Goal: Task Accomplishment & Management: Manage account settings

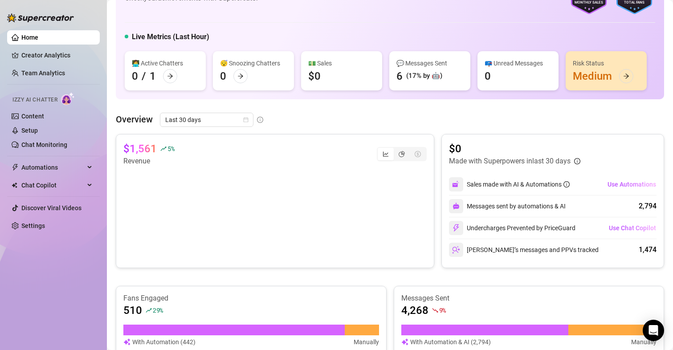
scroll to position [45, 0]
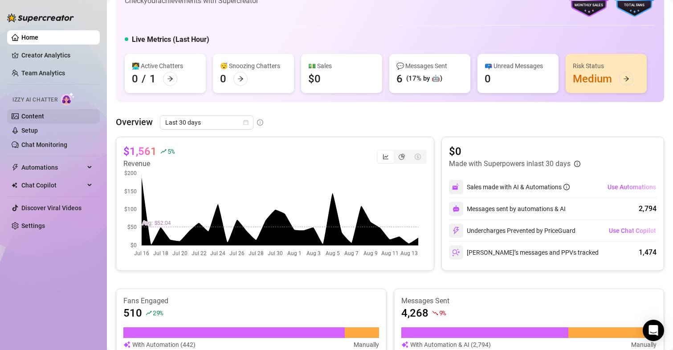
click at [41, 114] on link "Content" at bounding box center [32, 116] width 23 height 7
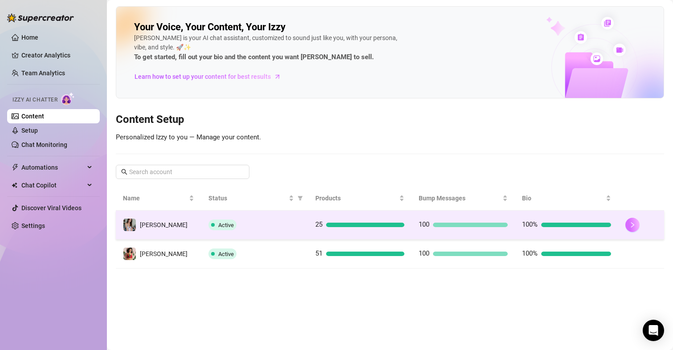
click at [632, 229] on button "button" at bounding box center [632, 225] width 14 height 14
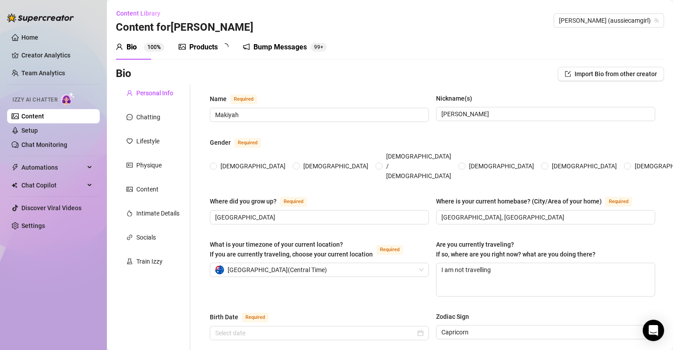
radio input "true"
type input "[DATE]"
click at [38, 129] on link "Setup" at bounding box center [29, 130] width 16 height 7
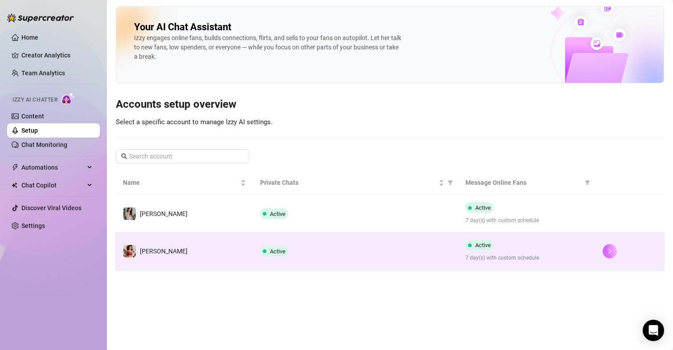
click at [609, 252] on icon "right" at bounding box center [610, 251] width 6 height 6
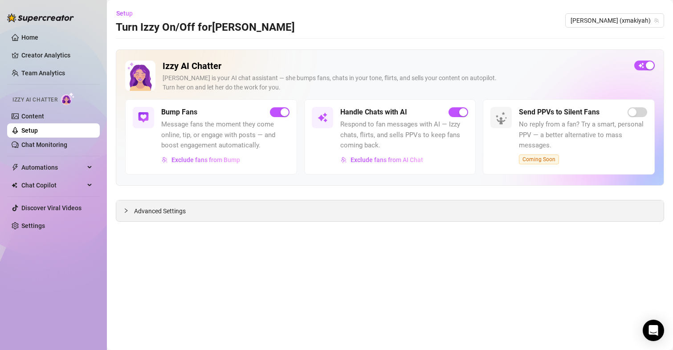
drag, startPoint x: 167, startPoint y: 214, endPoint x: 176, endPoint y: 206, distance: 12.0
click at [167, 214] on span "Advanced Settings" at bounding box center [160, 211] width 52 height 10
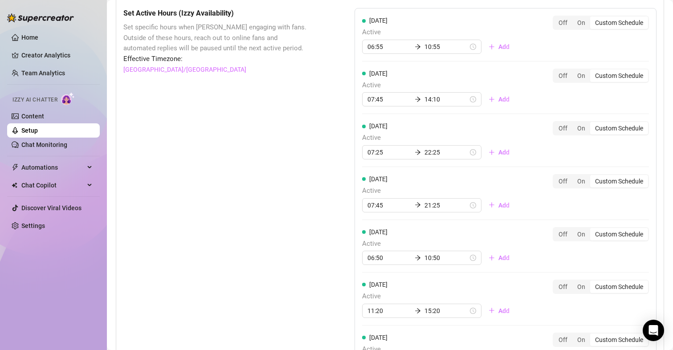
scroll to position [689, 0]
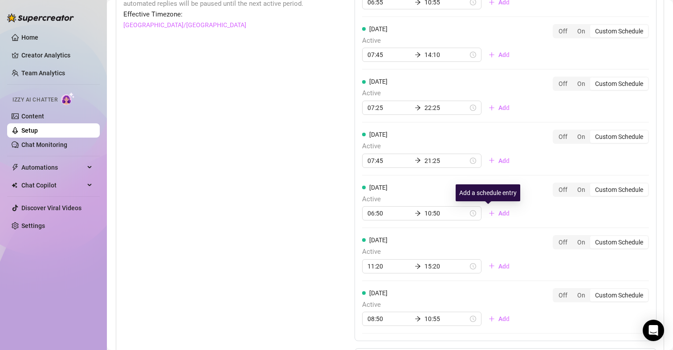
click at [498, 214] on span "Add" at bounding box center [503, 213] width 11 height 7
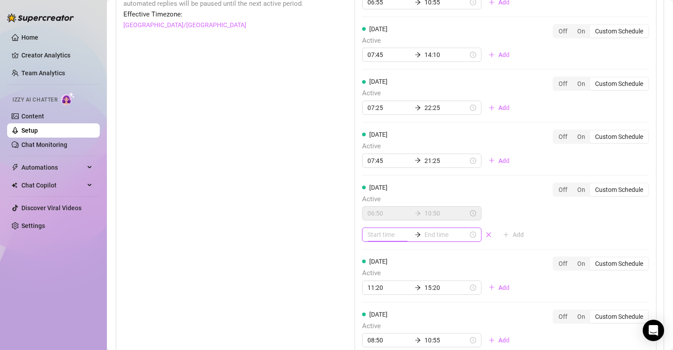
click at [388, 233] on input at bounding box center [389, 235] width 44 height 10
click at [373, 160] on div "13" at bounding box center [371, 158] width 21 height 12
click at [396, 155] on div "10" at bounding box center [397, 155] width 21 height 12
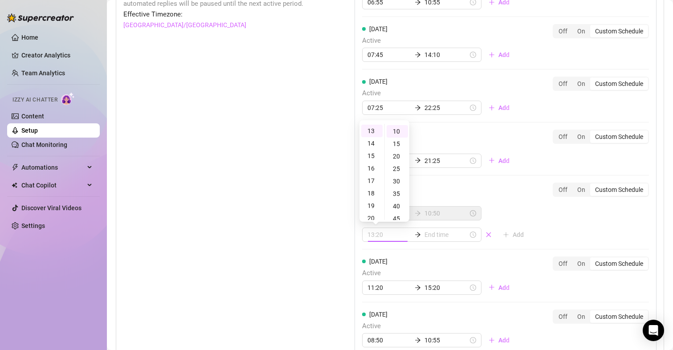
type input "13:10"
click at [427, 241] on div "13:10" at bounding box center [421, 235] width 119 height 14
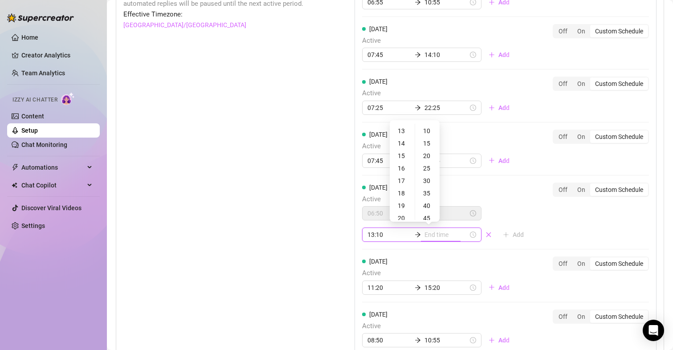
click at [427, 232] on input at bounding box center [446, 235] width 44 height 10
type input "23:10"
type input "22:10"
click at [402, 136] on div "20" at bounding box center [401, 137] width 21 height 12
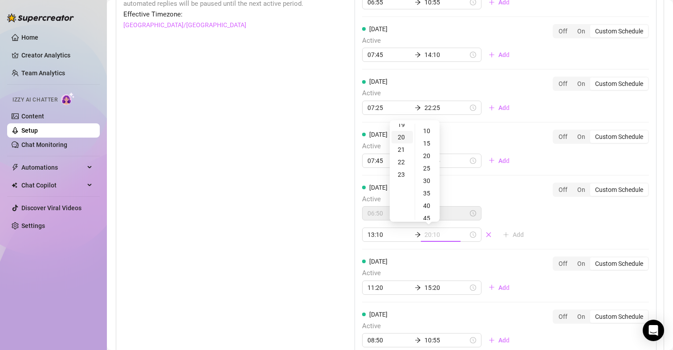
scroll to position [248, 0]
click at [425, 182] on div "30" at bounding box center [427, 181] width 21 height 12
type input "20:30"
click at [256, 177] on div "Set Active Hours (Izzy Availability) Set specific hours when Izzy engaging with…" at bounding box center [216, 194] width 187 height 462
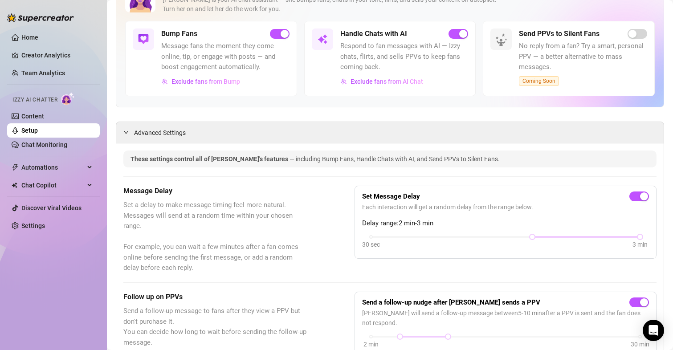
scroll to position [0, 0]
